Goal: Transaction & Acquisition: Purchase product/service

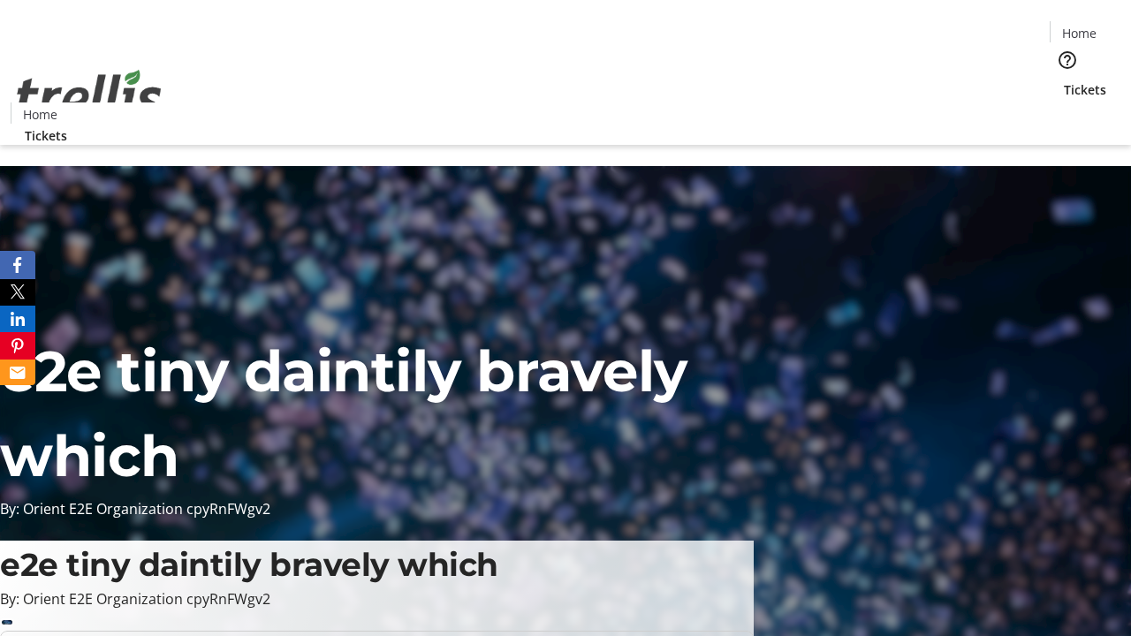
click at [1064, 80] on span "Tickets" at bounding box center [1085, 89] width 42 height 19
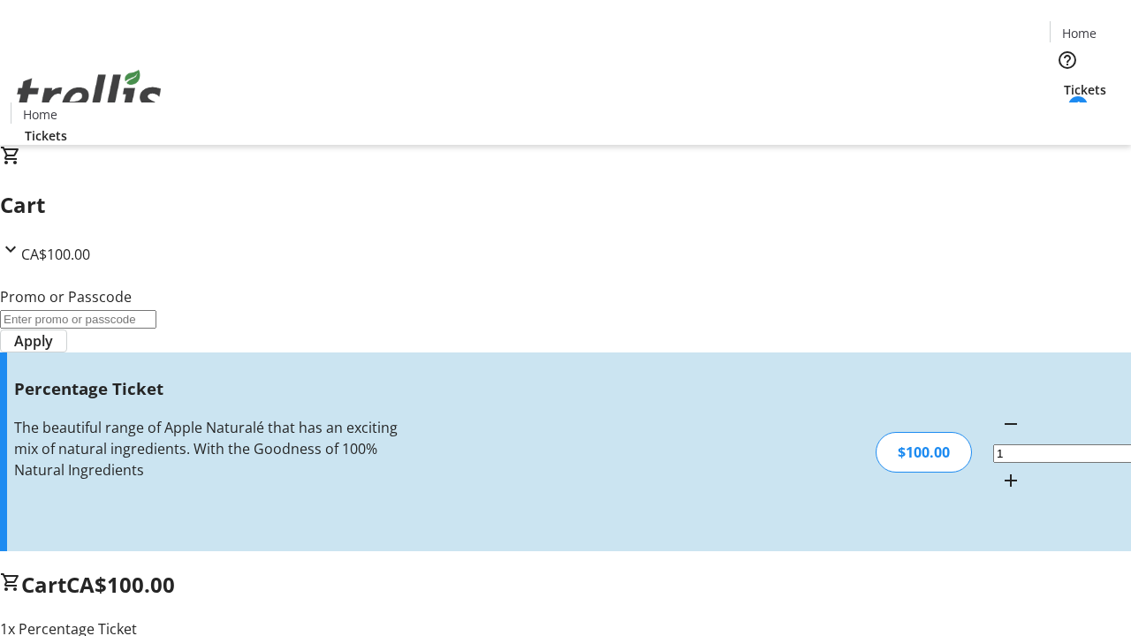
type input "FOO"
